Goal: Information Seeking & Learning: Understand process/instructions

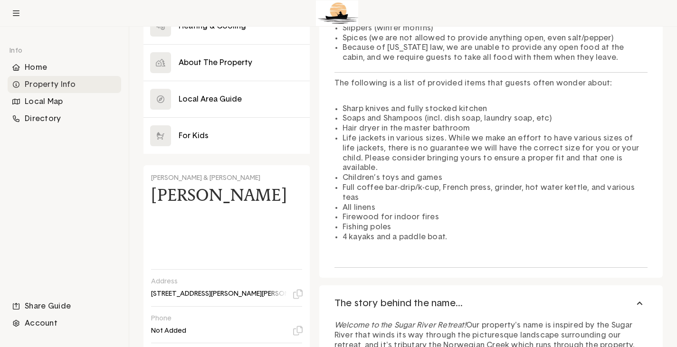
scroll to position [26, 0]
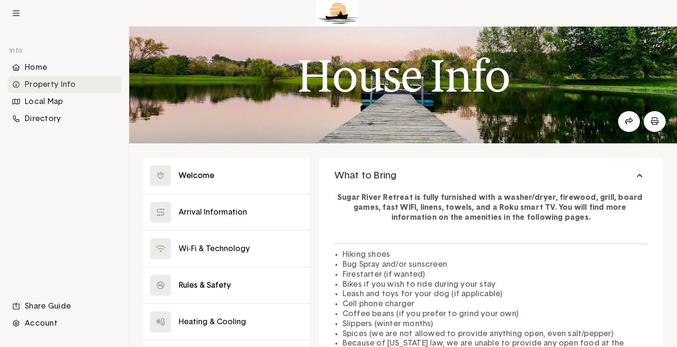
click at [176, 286] on button at bounding box center [226, 285] width 166 height 36
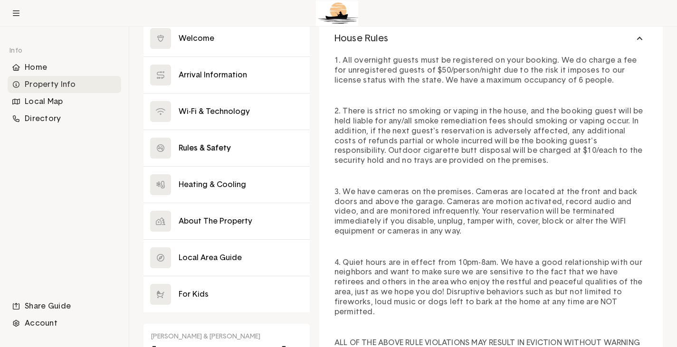
scroll to position [162, 0]
click at [218, 224] on button at bounding box center [226, 222] width 166 height 36
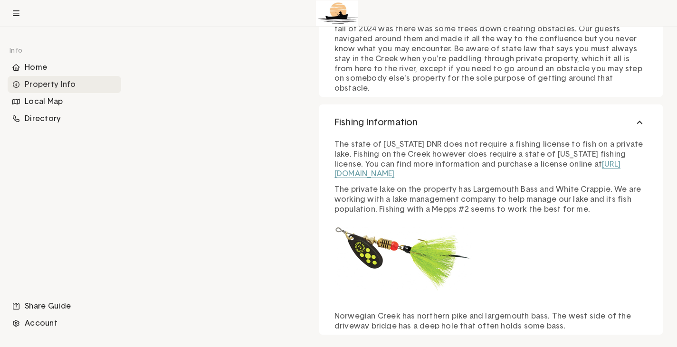
scroll to position [2247, 0]
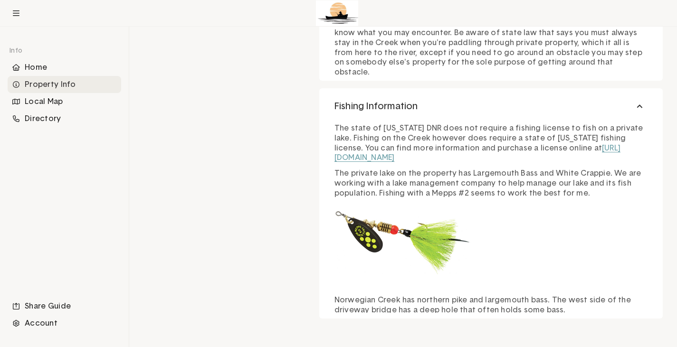
drag, startPoint x: 482, startPoint y: 59, endPoint x: 471, endPoint y: 46, distance: 17.5
click at [481, 55] on div "This is the [DEMOGRAPHIC_DATA] you crossed coming into the property. The sectio…" at bounding box center [490, 2] width 343 height 166
drag, startPoint x: 471, startPoint y: 46, endPoint x: 409, endPoint y: 49, distance: 61.8
click at [409, 49] on p "You can kayak from Sugar River Retreat all the way down to [GEOGRAPHIC_DATA] wh…" at bounding box center [490, 33] width 313 height 89
click at [390, 44] on p "You can kayak from Sugar River Retreat all the way down to [GEOGRAPHIC_DATA] wh…" at bounding box center [490, 33] width 313 height 89
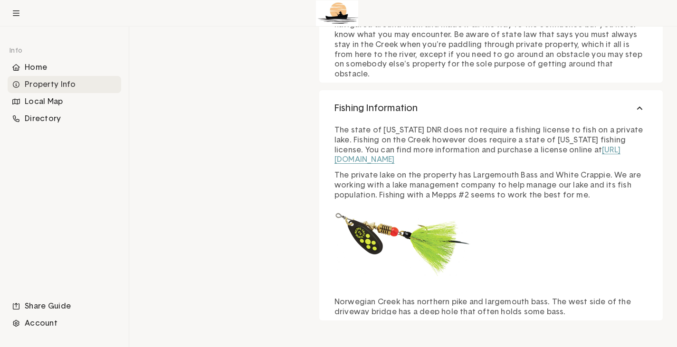
drag, startPoint x: 399, startPoint y: 65, endPoint x: 571, endPoint y: 47, distance: 172.8
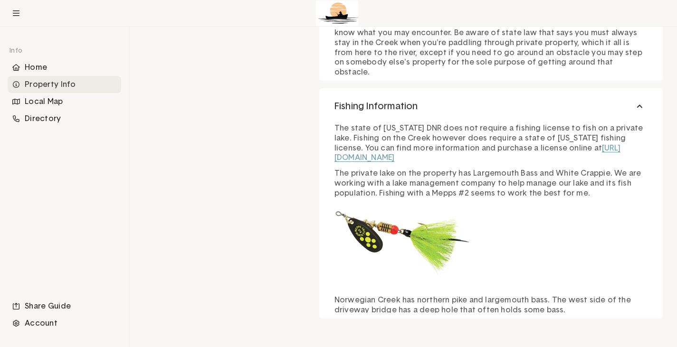
drag, startPoint x: 454, startPoint y: 111, endPoint x: 443, endPoint y: 178, distance: 67.8
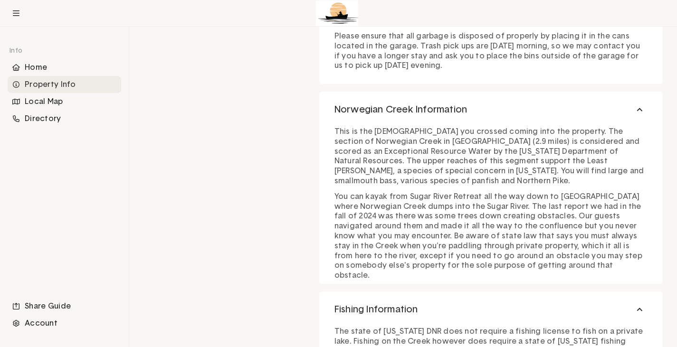
scroll to position [2002, 0]
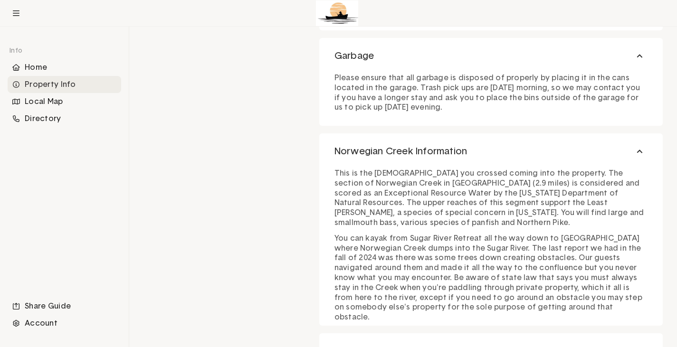
drag, startPoint x: 423, startPoint y: 159, endPoint x: 436, endPoint y: 95, distance: 64.9
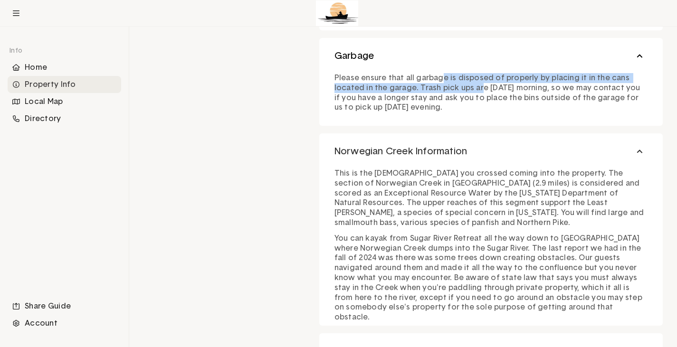
drag, startPoint x: 419, startPoint y: 59, endPoint x: 397, endPoint y: 49, distance: 24.4
click at [397, 49] on button "Garbage" at bounding box center [490, 56] width 343 height 36
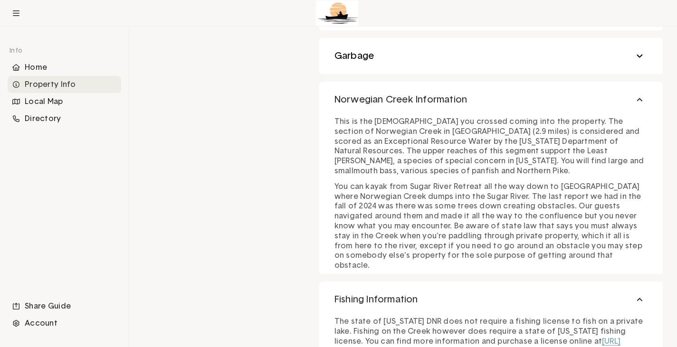
click at [416, 59] on button "Garbage" at bounding box center [490, 56] width 343 height 36
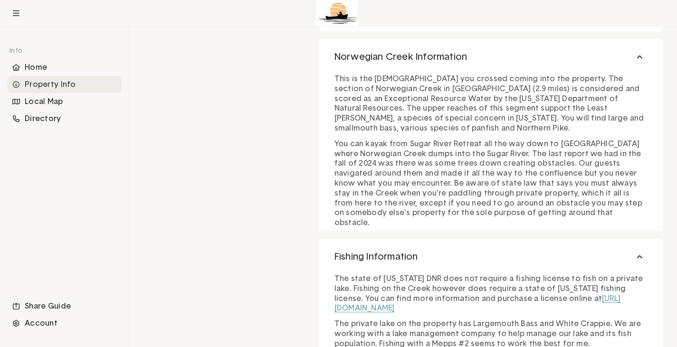
scroll to position [2097, 0]
click at [437, 134] on div "This is the [DEMOGRAPHIC_DATA] you crossed coming into the property. The sectio…" at bounding box center [490, 148] width 313 height 159
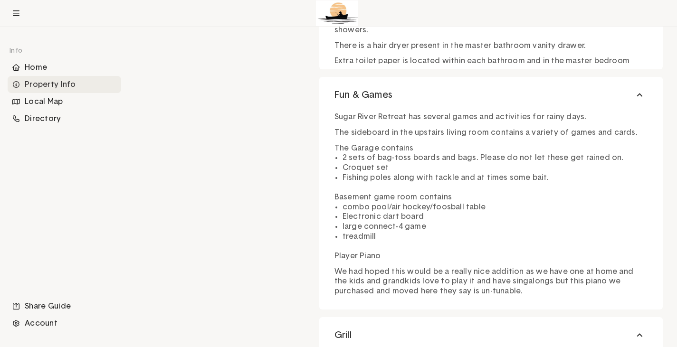
scroll to position [1439, 0]
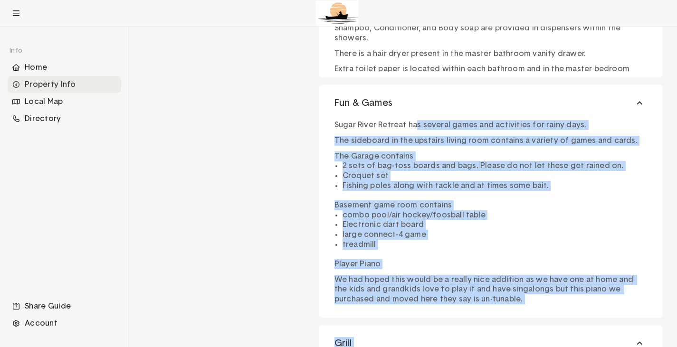
drag, startPoint x: 412, startPoint y: 126, endPoint x: 419, endPoint y: 124, distance: 7.4
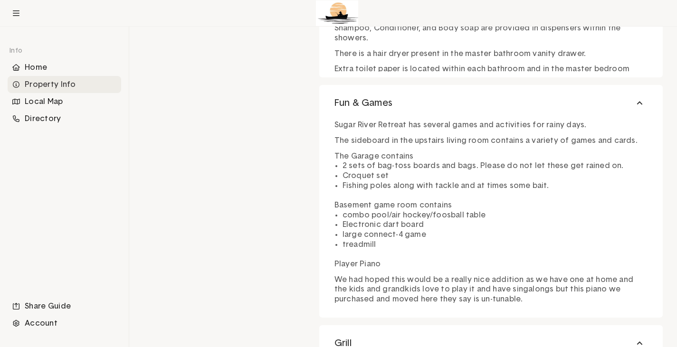
drag, startPoint x: 419, startPoint y: 124, endPoint x: 369, endPoint y: 124, distance: 49.9
drag, startPoint x: 369, startPoint y: 124, endPoint x: 304, endPoint y: 125, distance: 65.5
